Goal: Task Accomplishment & Management: Manage account settings

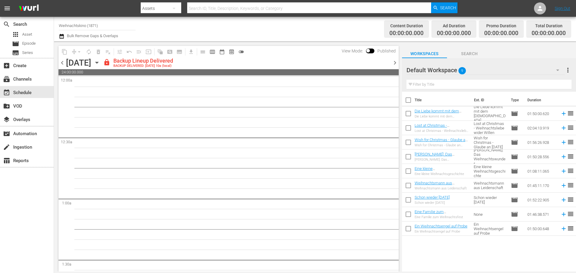
click at [409, 230] on input "checkbox" at bounding box center [408, 230] width 13 height 13
checkbox input "true"
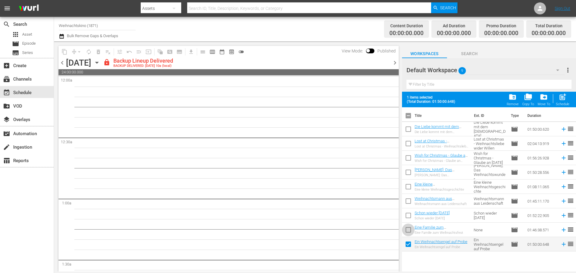
click at [406, 229] on input "checkbox" at bounding box center [408, 231] width 13 height 13
checkbox input "true"
click at [407, 215] on input "checkbox" at bounding box center [408, 217] width 13 height 13
checkbox input "true"
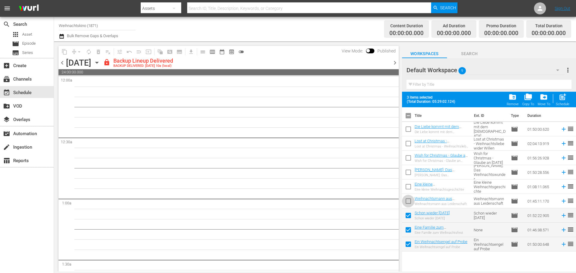
click at [405, 201] on input "checkbox" at bounding box center [408, 202] width 13 height 13
checkbox input "true"
click at [405, 189] on input "checkbox" at bounding box center [408, 188] width 13 height 13
checkbox input "true"
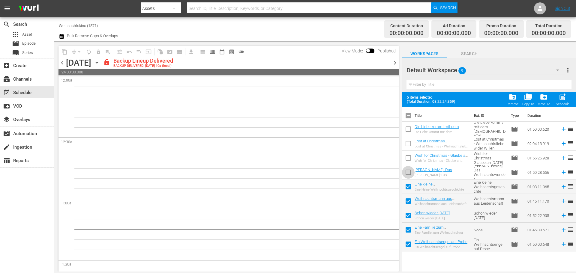
click at [404, 173] on input "checkbox" at bounding box center [408, 173] width 13 height 13
checkbox input "true"
click at [408, 157] on input "checkbox" at bounding box center [408, 159] width 13 height 13
checkbox input "true"
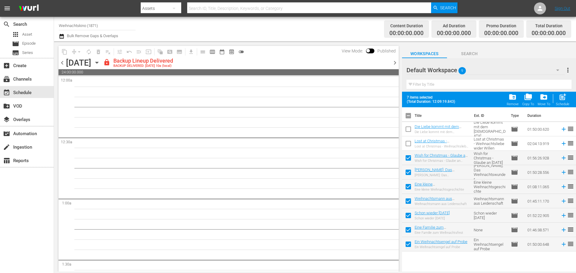
click at [406, 142] on input "checkbox" at bounding box center [408, 145] width 13 height 13
checkbox input "true"
click at [405, 131] on input "checkbox" at bounding box center [408, 130] width 13 height 13
checkbox input "true"
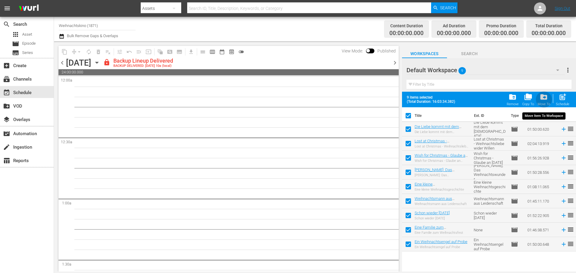
click at [545, 101] on span "drive_file_move" at bounding box center [544, 97] width 8 height 8
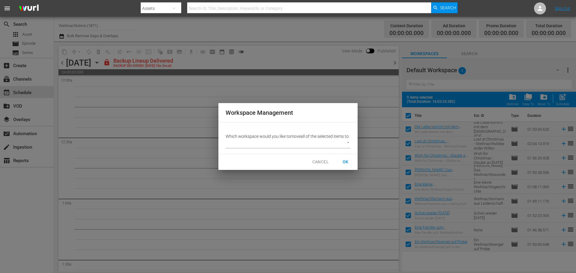
click at [345, 145] on body "menu Search By Assets Search ID, Title, Description, Keywords, or Category Sear…" at bounding box center [288, 136] width 576 height 273
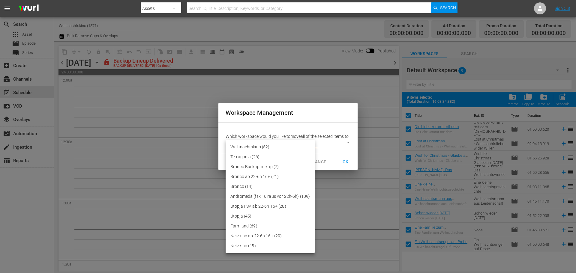
click at [274, 147] on li "Weihnachtskino (52)" at bounding box center [270, 147] width 89 height 10
type input "3685"
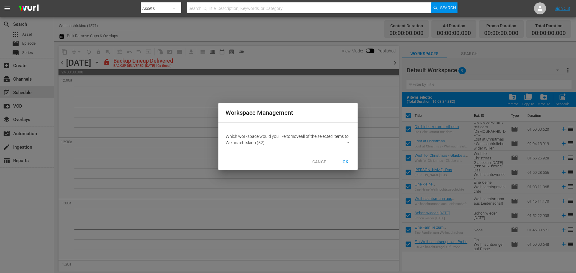
click at [349, 166] on span "OK" at bounding box center [346, 161] width 10 height 7
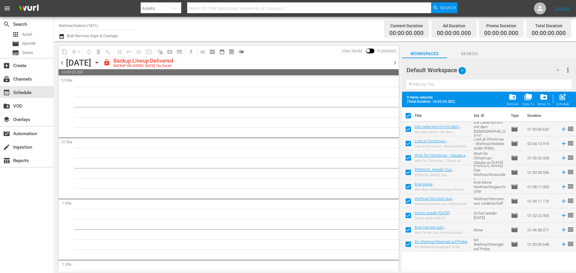
checkbox input "false"
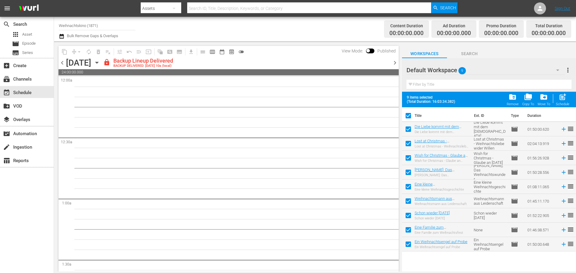
checkbox input "false"
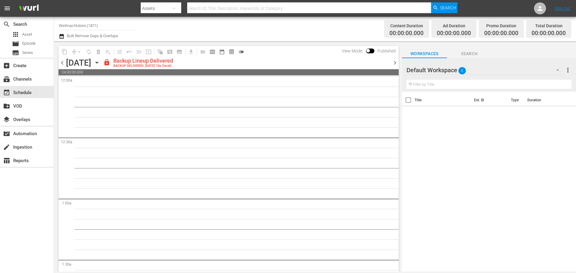
click at [478, 68] on div "Default Workspace 0" at bounding box center [485, 70] width 158 height 17
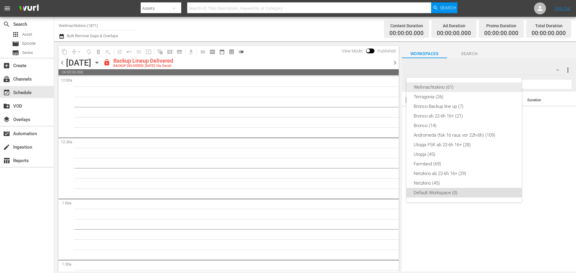
click at [457, 86] on div "Weihnachtskino (61)" at bounding box center [464, 87] width 101 height 10
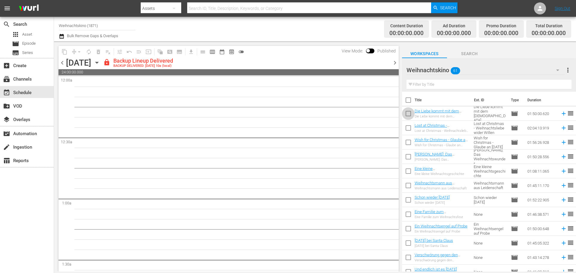
click at [408, 114] on input "checkbox" at bounding box center [408, 115] width 13 height 13
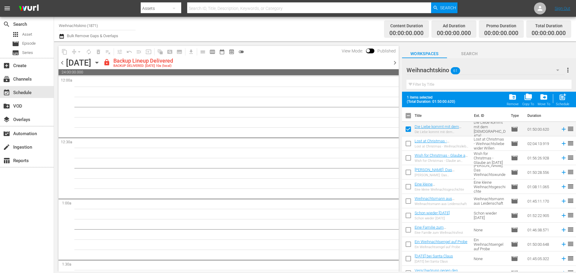
click at [410, 132] on input "checkbox" at bounding box center [408, 130] width 13 height 13
checkbox input "false"
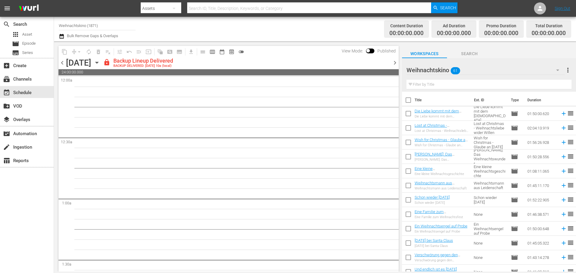
click at [447, 84] on input "text" at bounding box center [488, 85] width 165 height 10
paste input "9 Werbe pause : eigene Trailer"
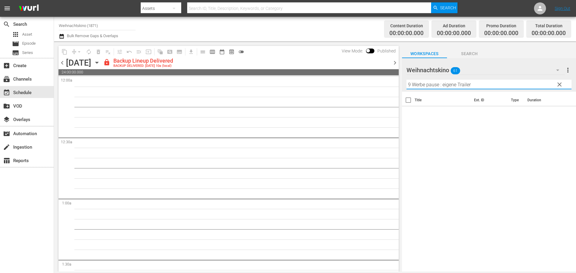
type input "9 Werbe pause : eigene Trailer"
click at [560, 87] on span "clear" at bounding box center [559, 84] width 7 height 7
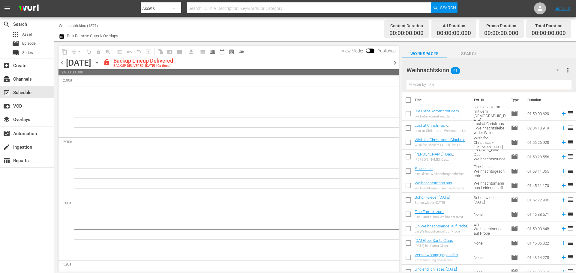
click at [437, 85] on input "text" at bounding box center [488, 85] width 165 height 10
paste input "Ein himmlisches Weihnachtsgeschenk"
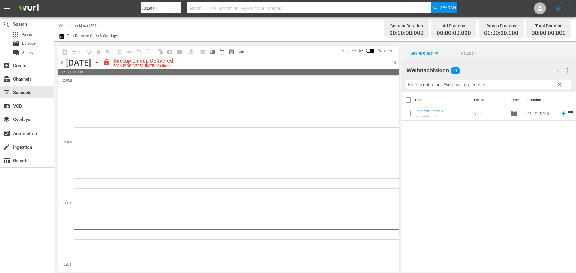
type input "Ein himmlisches Weihnachtsgeschenk"
click at [408, 112] on input "checkbox" at bounding box center [408, 115] width 13 height 13
checkbox input "true"
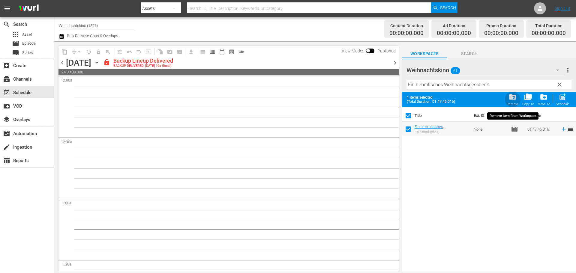
click at [513, 100] on span "folder_delete" at bounding box center [512, 97] width 8 height 8
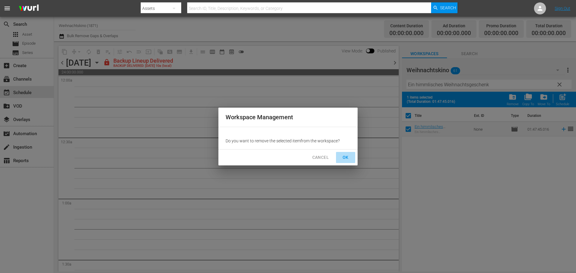
click at [349, 159] on span "OK" at bounding box center [346, 157] width 10 height 7
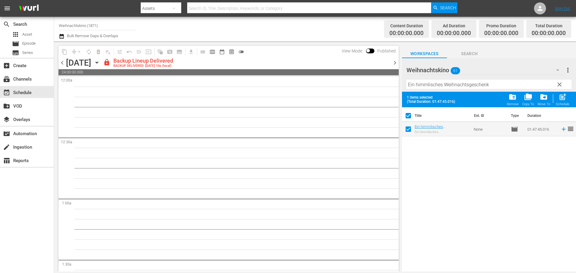
checkbox input "false"
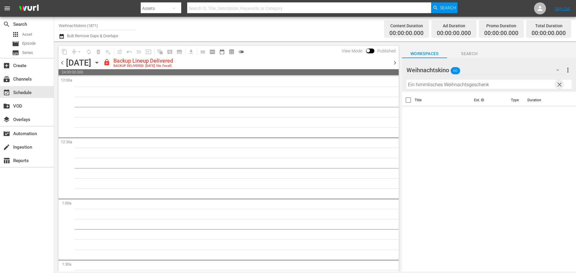
click at [562, 86] on span "clear" at bounding box center [559, 84] width 7 height 7
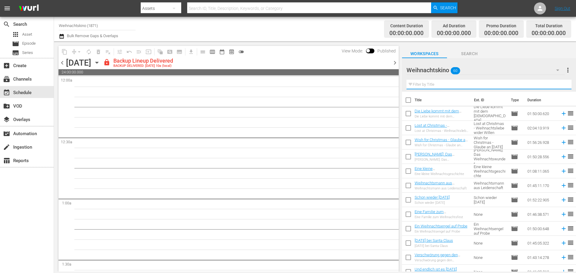
click at [457, 85] on input "text" at bounding box center [488, 85] width 165 height 10
paste input "Snow Bride - Eine Hochzeit zu [DATE]"
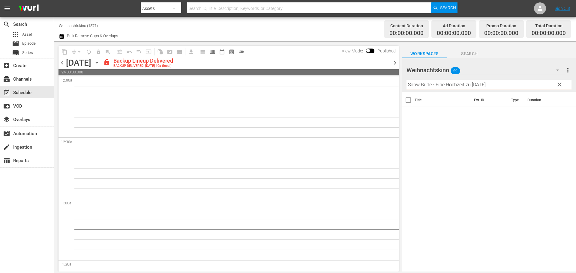
drag, startPoint x: 505, startPoint y: 83, endPoint x: 433, endPoint y: 87, distance: 71.8
click at [433, 87] on input "Snow Bride - Eine Hochzeit zu [DATE]" at bounding box center [488, 85] width 165 height 10
type input "Snow Bride"
click at [559, 85] on span "clear" at bounding box center [559, 84] width 7 height 7
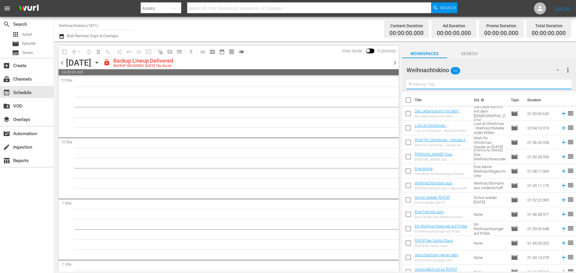
click at [457, 86] on input "text" at bounding box center [488, 85] width 165 height 10
paste input "Das Königreich des Nussknackers"
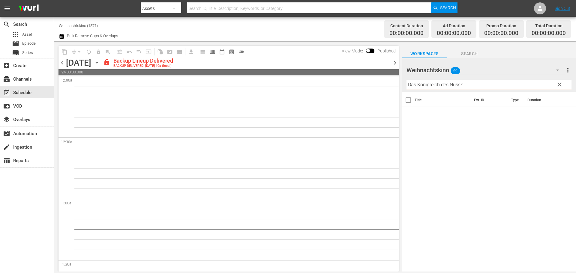
type input "Das Königreich des Nussk"
click at [560, 85] on span "clear" at bounding box center [559, 84] width 7 height 7
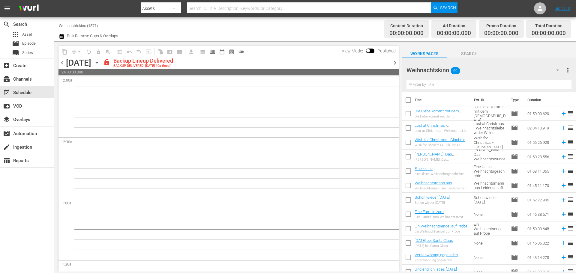
click at [434, 85] on input "text" at bounding box center [488, 85] width 165 height 10
paste input "K9 – Das große Weihnachtsabenteuer"
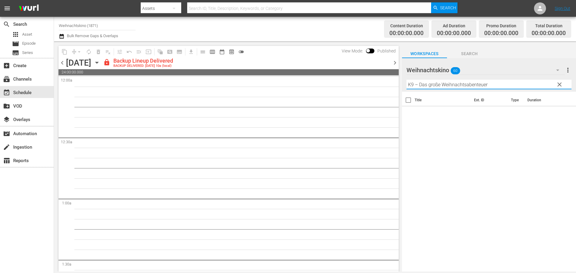
drag, startPoint x: 418, startPoint y: 84, endPoint x: 522, endPoint y: 82, distance: 104.4
click at [522, 82] on input "K9 – Das große Weihnachtsabenteuer" at bounding box center [488, 85] width 165 height 10
type input "K9"
click at [558, 84] on span "clear" at bounding box center [559, 84] width 7 height 7
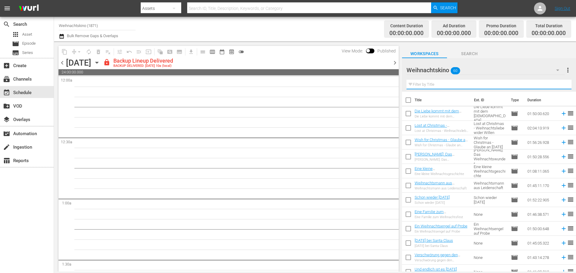
click at [451, 85] on input "text" at bounding box center [488, 85] width 165 height 10
paste input "[DATE] mit der Familie – Überleben ist alles"
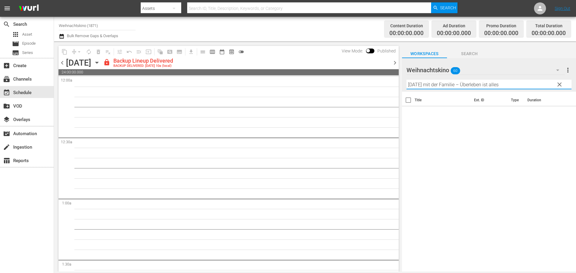
drag, startPoint x: 514, startPoint y: 87, endPoint x: 444, endPoint y: 88, distance: 69.9
click at [444, 88] on input "[DATE] mit der Familie – Überleben ist alles" at bounding box center [488, 85] width 165 height 10
click at [471, 86] on input "[DATE] mit der Familie – Überleben ist alles" at bounding box center [488, 85] width 165 height 10
drag, startPoint x: 467, startPoint y: 85, endPoint x: 543, endPoint y: 80, distance: 76.1
click at [534, 81] on input "[DATE] mit der Familie – Überleben ist alles" at bounding box center [488, 85] width 165 height 10
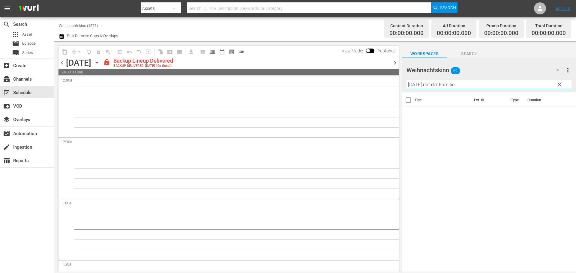
type input "[DATE] mit der Familie"
drag, startPoint x: 559, startPoint y: 81, endPoint x: 570, endPoint y: 81, distance: 11.1
click at [559, 81] on button "clear" at bounding box center [559, 84] width 10 height 10
